Goal: Obtain resource: Download file/media

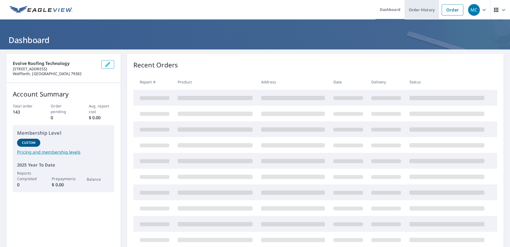
click at [253, 9] on link "Order History" at bounding box center [422, 9] width 34 height 19
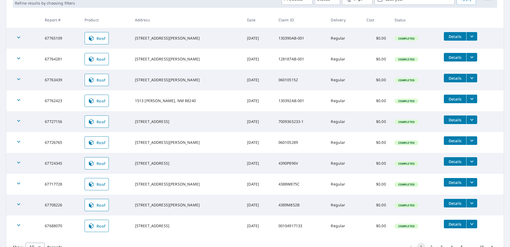
scroll to position [119, 0]
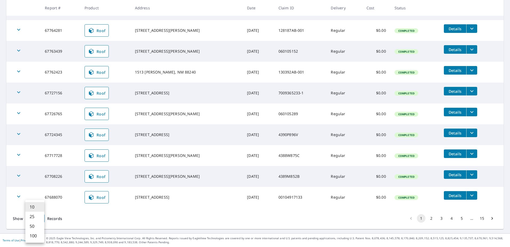
click at [42, 107] on body "MC MC Dashboard Order History Order MC Dashboard / Order History Order History …" at bounding box center [255, 123] width 510 height 247
click at [34, 107] on li "50" at bounding box center [34, 226] width 19 height 10
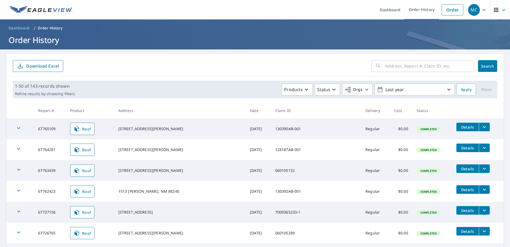
click at [253, 66] on input "text" at bounding box center [429, 65] width 89 height 15
click at [253, 65] on input "410" at bounding box center [424, 65] width 78 height 15
type input "410 WEST 11TH STREET"
click at [253, 69] on button "Search" at bounding box center [487, 66] width 19 height 12
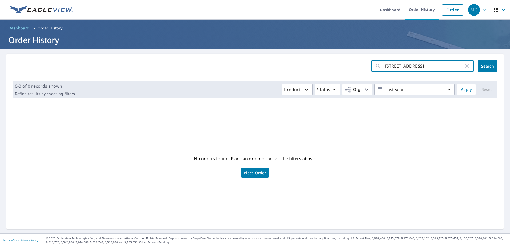
drag, startPoint x: 444, startPoint y: 64, endPoint x: 359, endPoint y: 65, distance: 84.6
click at [253, 65] on form "410 WEST 11TH STREET ​ Search" at bounding box center [255, 66] width 485 height 12
type input "410"
click at [253, 62] on button "Search" at bounding box center [487, 66] width 19 height 12
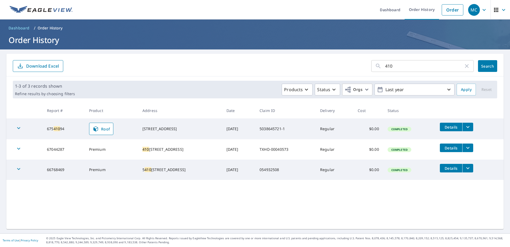
click at [253, 107] on icon "filesDropdownBtn-67044287" at bounding box center [468, 147] width 6 height 6
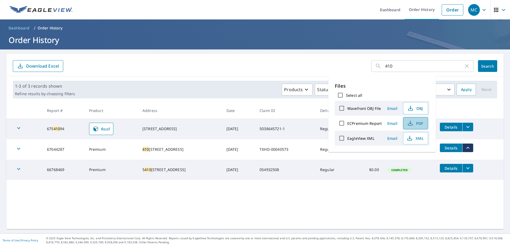
click at [253, 107] on button "PDF" at bounding box center [415, 123] width 25 height 12
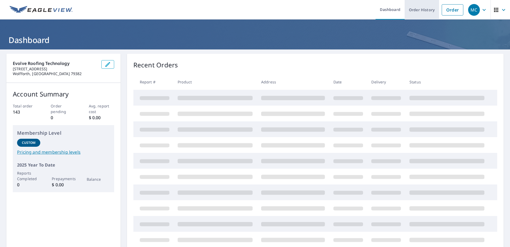
click at [422, 11] on link "Order History" at bounding box center [422, 9] width 34 height 19
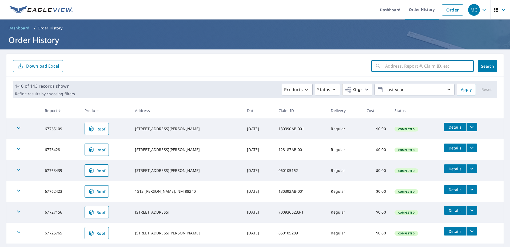
click at [416, 73] on input "text" at bounding box center [429, 65] width 89 height 15
type input "3801"
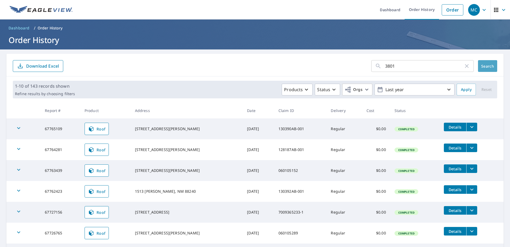
click at [483, 65] on span "Search" at bounding box center [488, 66] width 11 height 5
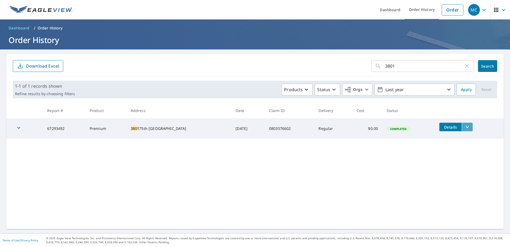
click at [464, 127] on icon "filesDropdownBtn-67293492" at bounding box center [467, 127] width 6 height 6
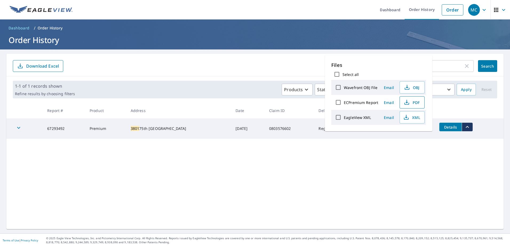
click at [414, 104] on span "PDF" at bounding box center [411, 102] width 17 height 6
click at [464, 68] on icon "button" at bounding box center [467, 66] width 6 height 6
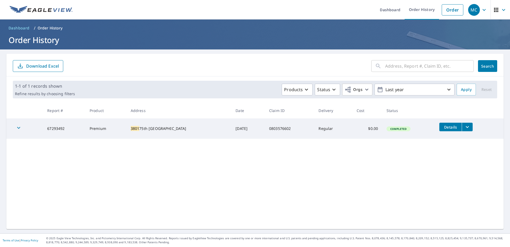
click at [428, 64] on input "text" at bounding box center [429, 65] width 89 height 15
type input "6806"
click at [487, 66] on span "Search" at bounding box center [488, 66] width 11 height 5
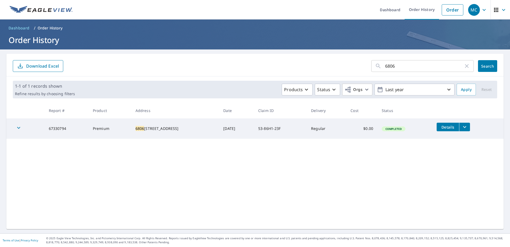
click at [462, 126] on icon "filesDropdownBtn-67330794" at bounding box center [465, 127] width 6 height 6
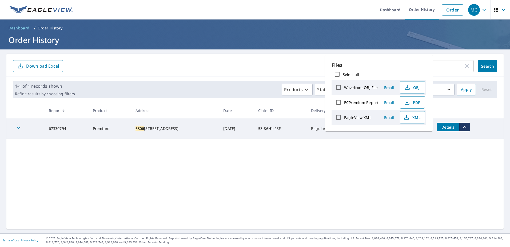
click at [418, 101] on span "PDF" at bounding box center [412, 102] width 17 height 6
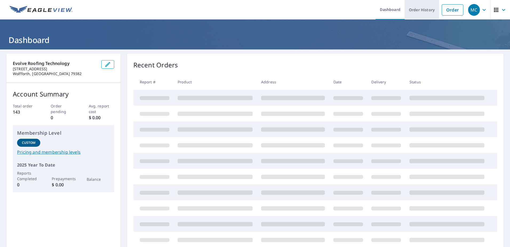
click at [421, 13] on link "Order History" at bounding box center [422, 9] width 34 height 19
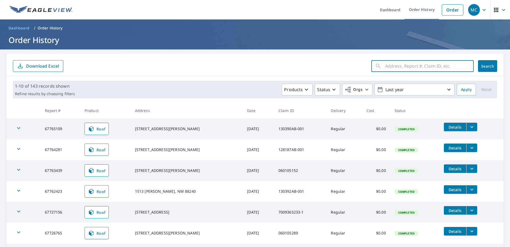
click at [385, 67] on input "text" at bounding box center [429, 65] width 89 height 15
type input "815"
click at [485, 69] on button "Search" at bounding box center [487, 66] width 19 height 12
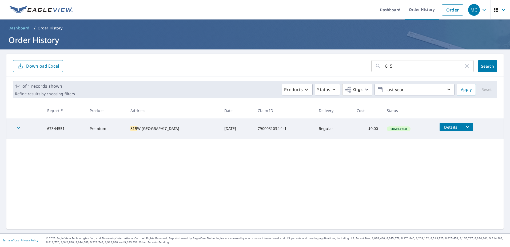
click at [465, 129] on icon "filesDropdownBtn-67344551" at bounding box center [468, 127] width 6 height 6
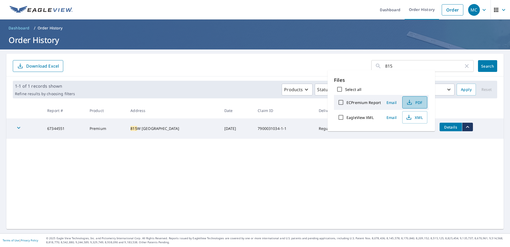
click at [421, 102] on span "PDF" at bounding box center [414, 102] width 17 height 6
click at [257, 175] on div "815 ​ Search Download Excel 1-1 of 1 records shown Refine results by choosing f…" at bounding box center [254, 141] width 497 height 175
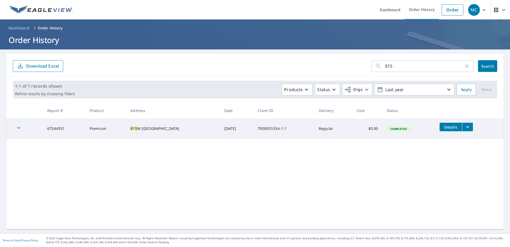
click at [464, 66] on icon "button" at bounding box center [467, 66] width 6 height 6
drag, startPoint x: 393, startPoint y: 67, endPoint x: 371, endPoint y: 96, distance: 35.9
click at [393, 67] on input "text" at bounding box center [429, 65] width 89 height 15
type input "1413"
drag, startPoint x: 480, startPoint y: 65, endPoint x: 454, endPoint y: 103, distance: 45.5
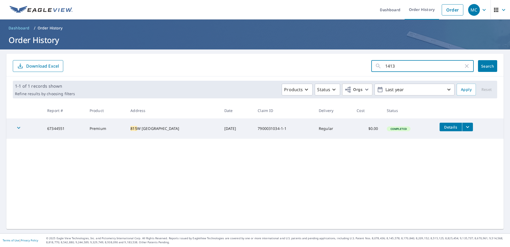
click at [483, 66] on span "Search" at bounding box center [488, 66] width 11 height 5
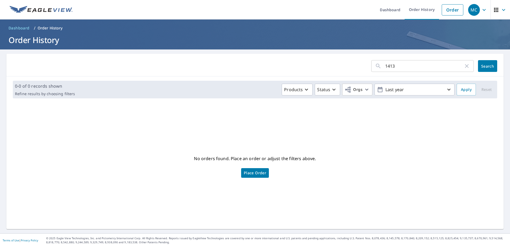
click at [44, 105] on div "1413 ​ Search 0-0 of 0 records shown Refine results by choosing filters Product…" at bounding box center [254, 141] width 497 height 175
